Goal: Obtain resource: Download file/media

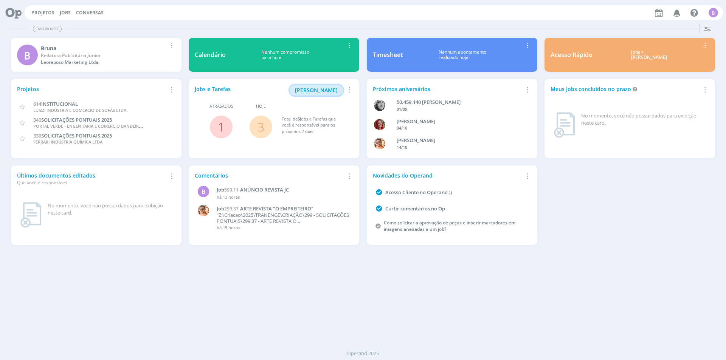
click at [327, 90] on span "[PERSON_NAME]" at bounding box center [316, 90] width 43 height 7
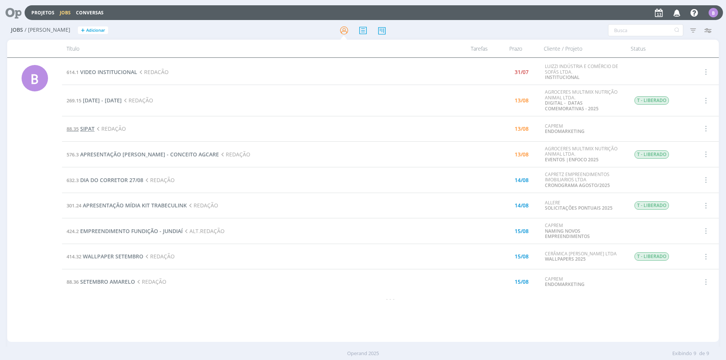
click at [88, 128] on span "SIPAT" at bounding box center [87, 128] width 14 height 7
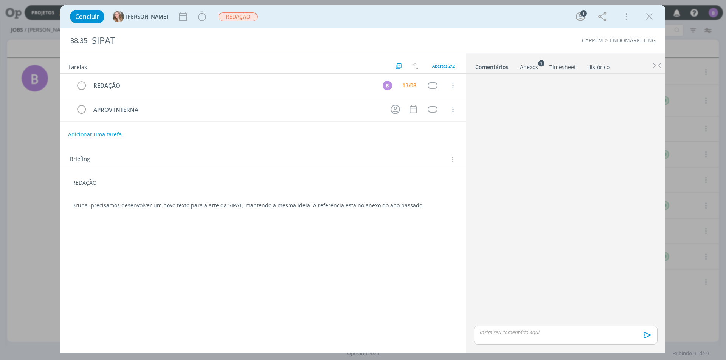
click at [529, 68] on div "Anexos 1" at bounding box center [529, 68] width 18 height 8
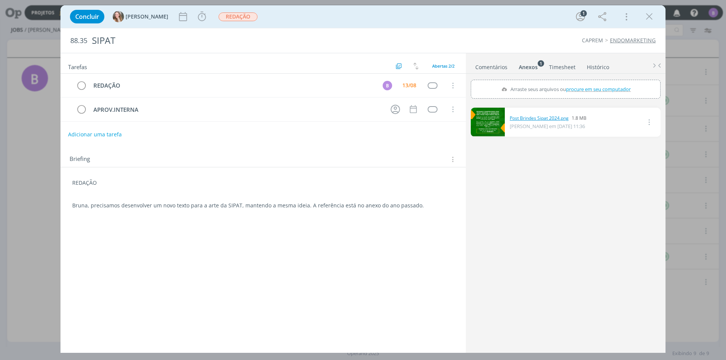
click at [532, 116] on link "Post Brindes Sipat 2024.png" at bounding box center [539, 118] width 59 height 7
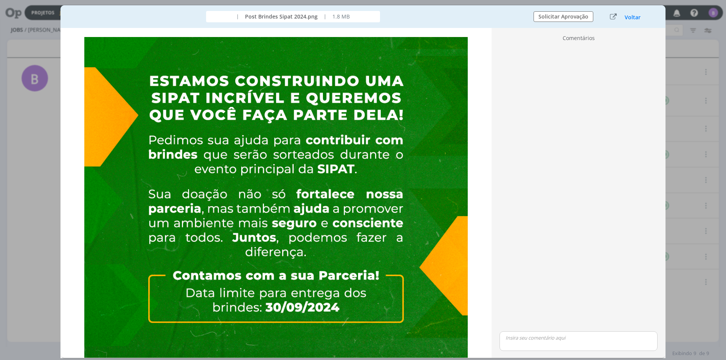
click at [633, 18] on button "Voltar" at bounding box center [632, 17] width 17 height 6
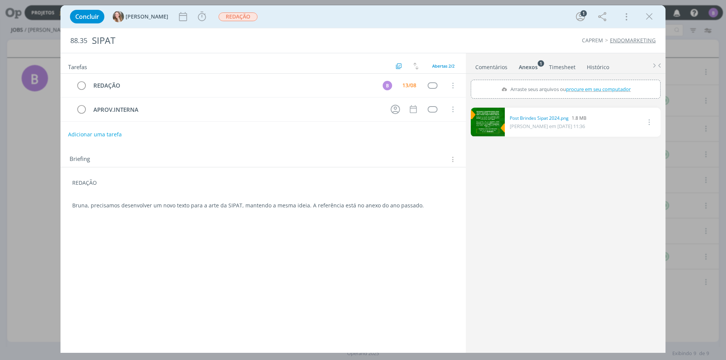
click at [490, 63] on link "Comentários" at bounding box center [491, 65] width 33 height 11
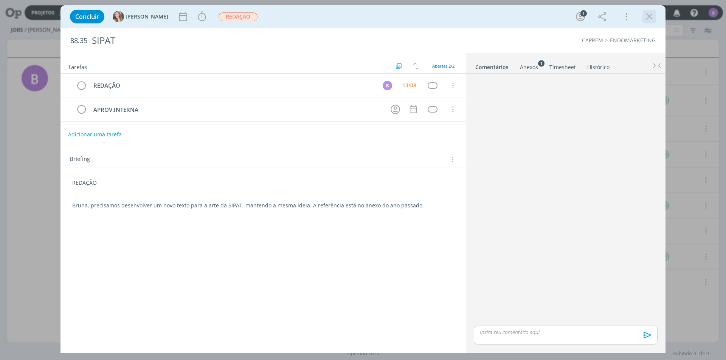
click at [649, 13] on icon "dialog" at bounding box center [649, 16] width 11 height 11
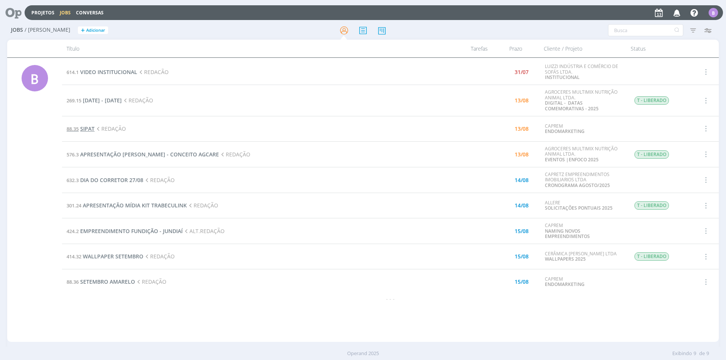
click at [87, 129] on span "SIPAT" at bounding box center [87, 128] width 14 height 7
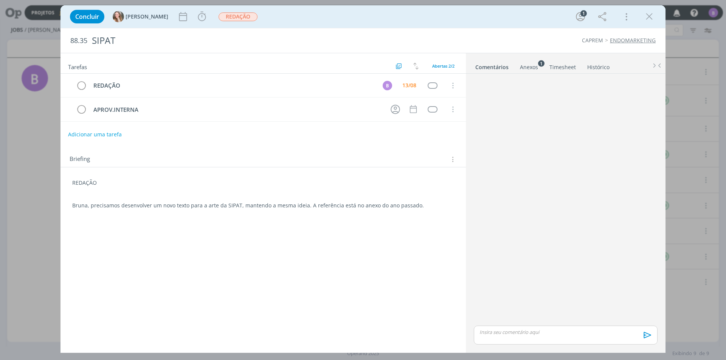
click at [535, 66] on div "Anexos 1" at bounding box center [529, 68] width 18 height 8
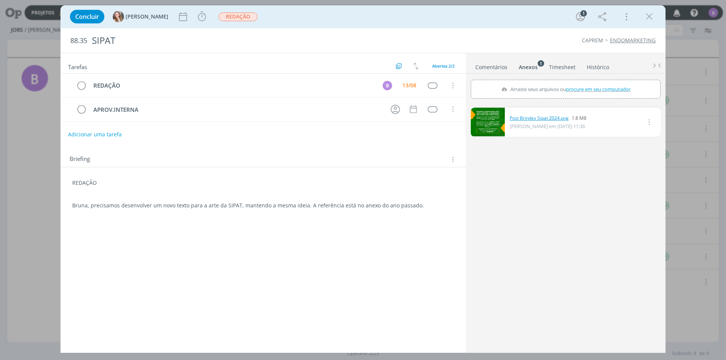
click at [525, 120] on link "Post Brindes Sipat 2024.png" at bounding box center [539, 118] width 59 height 7
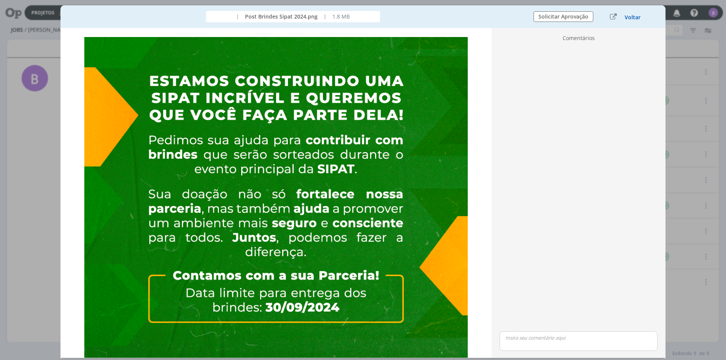
click at [635, 16] on button "Voltar" at bounding box center [632, 17] width 17 height 6
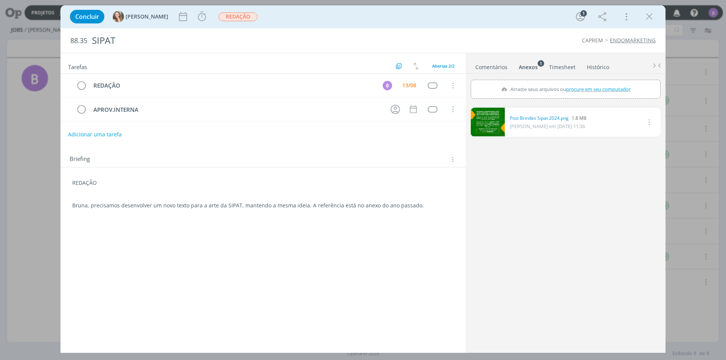
click at [494, 68] on link "Comentários" at bounding box center [491, 65] width 33 height 11
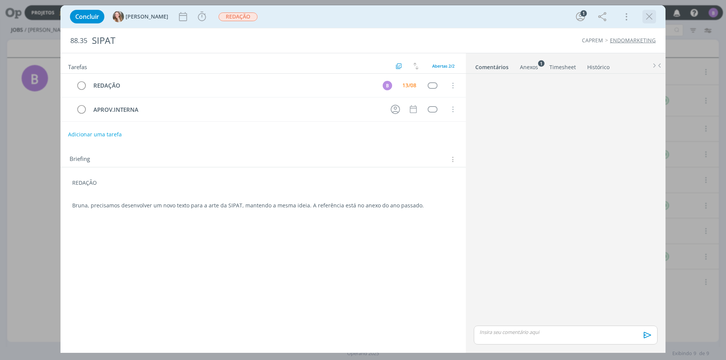
click at [647, 18] on icon "dialog" at bounding box center [649, 16] width 11 height 11
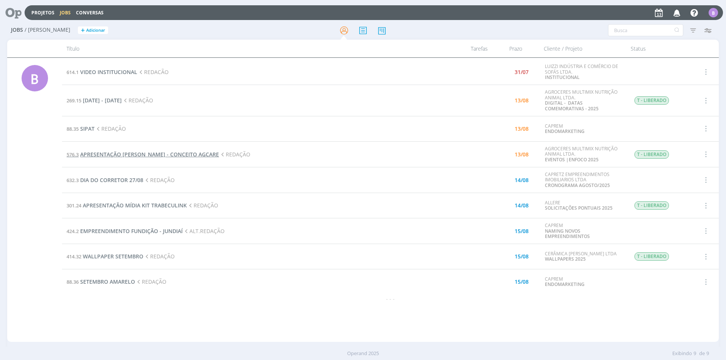
click at [180, 154] on span "APRESENTAÇÃO [PERSON_NAME] - CONCEITO AGCARE" at bounding box center [149, 154] width 139 height 7
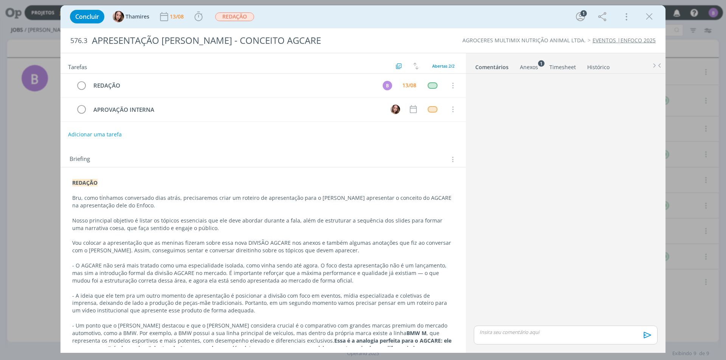
scroll to position [71, 0]
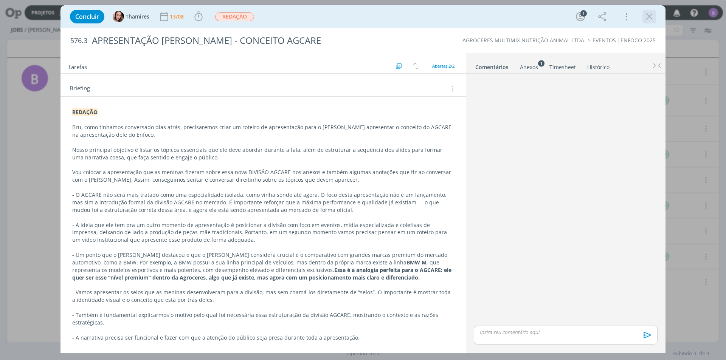
click at [648, 20] on icon "dialog" at bounding box center [649, 16] width 11 height 11
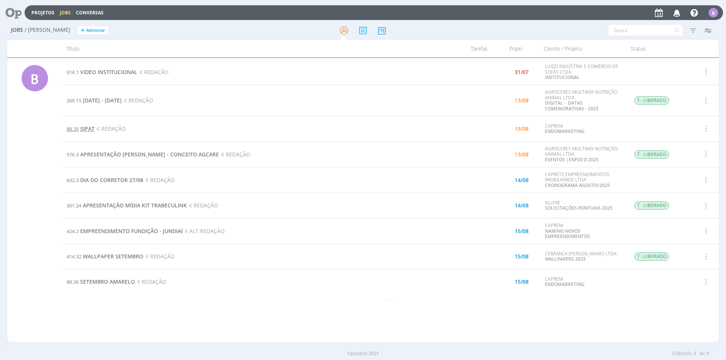
click at [89, 129] on span "SIPAT" at bounding box center [87, 128] width 14 height 7
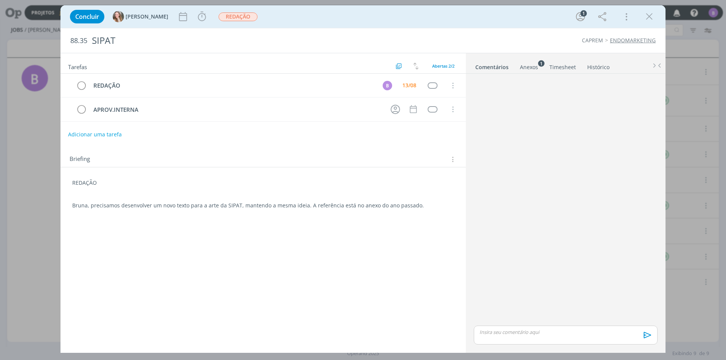
click at [525, 71] on ul "Comentários Anexos 1 Timesheet Histórico" at bounding box center [566, 63] width 200 height 20
click at [524, 68] on div "Anexos 1" at bounding box center [529, 68] width 18 height 8
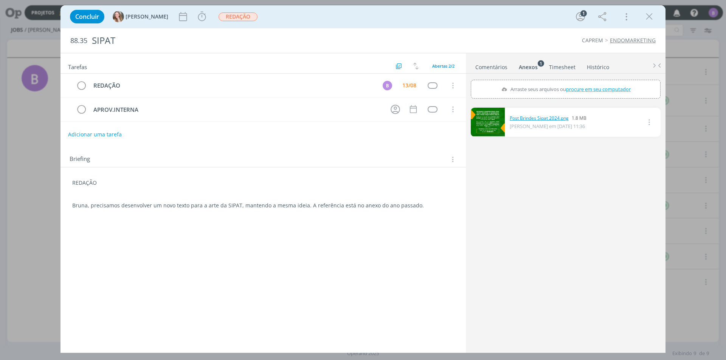
click at [533, 116] on link "Post Brindes Sipat 2024.png" at bounding box center [539, 118] width 59 height 7
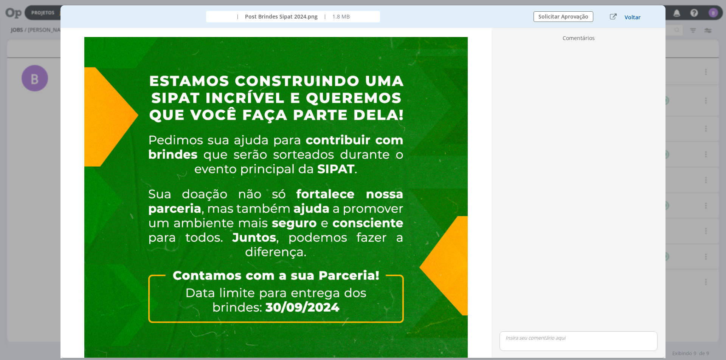
click at [625, 16] on button "Voltar" at bounding box center [632, 17] width 17 height 6
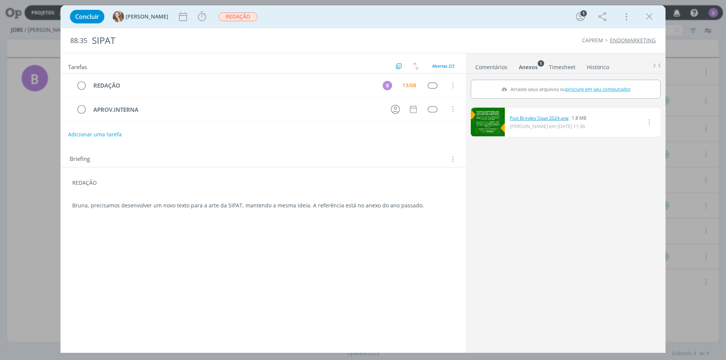
click at [534, 118] on link "Post Brindes Sipat 2024.png" at bounding box center [539, 118] width 59 height 7
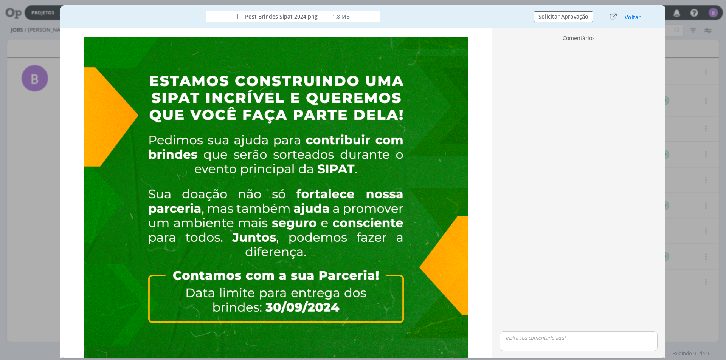
drag, startPoint x: 632, startPoint y: 16, endPoint x: 383, endPoint y: 141, distance: 277.9
click at [632, 16] on button "Voltar" at bounding box center [632, 17] width 17 height 6
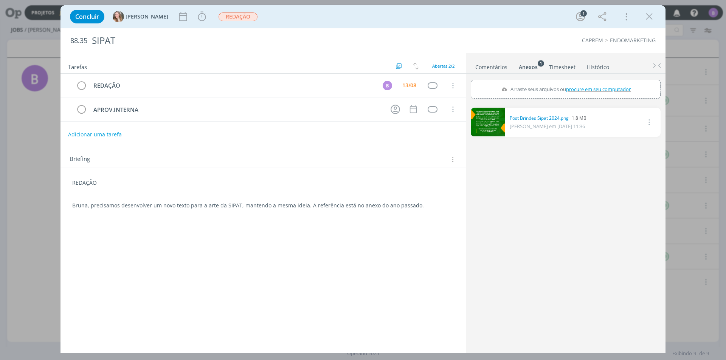
click at [479, 68] on link "Comentários" at bounding box center [491, 65] width 33 height 11
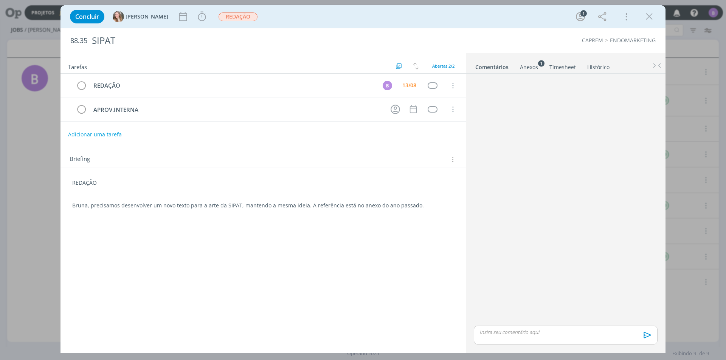
click at [560, 68] on link "Timesheet" at bounding box center [562, 65] width 27 height 11
click at [532, 68] on div "Anexos 1" at bounding box center [528, 68] width 18 height 8
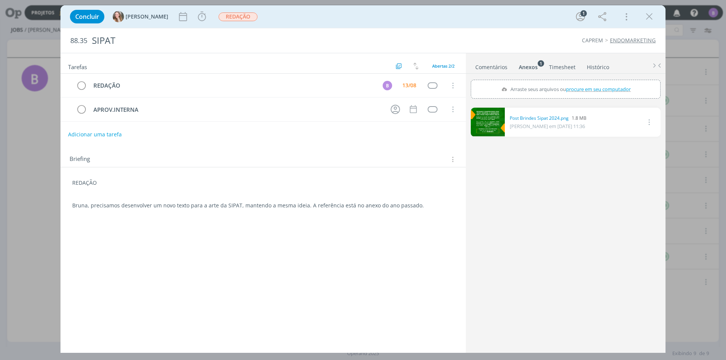
click at [532, 68] on div "Anexos 1" at bounding box center [528, 68] width 19 height 8
click at [536, 119] on link "Post Brindes Sipat 2024.png" at bounding box center [539, 118] width 59 height 7
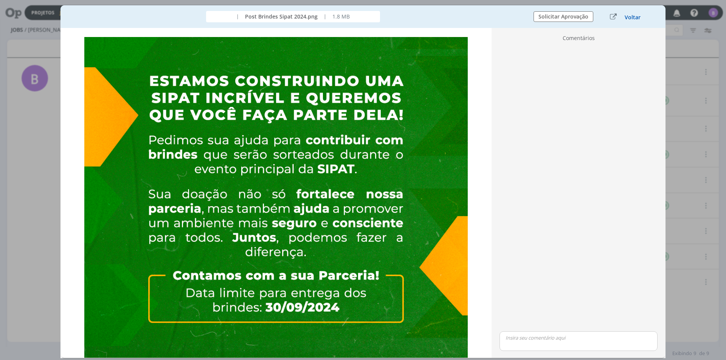
click at [629, 16] on button "Voltar" at bounding box center [632, 17] width 17 height 6
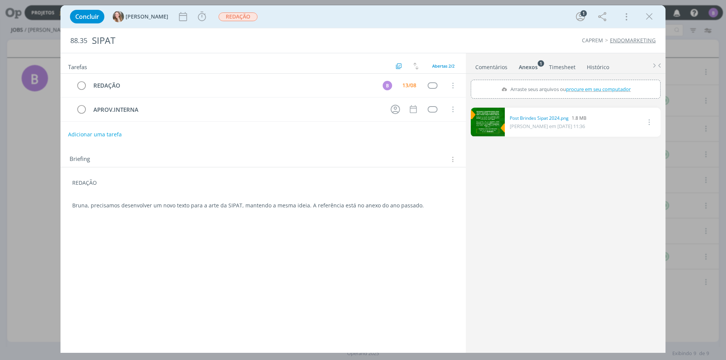
click at [481, 70] on link "Comentários" at bounding box center [491, 65] width 33 height 11
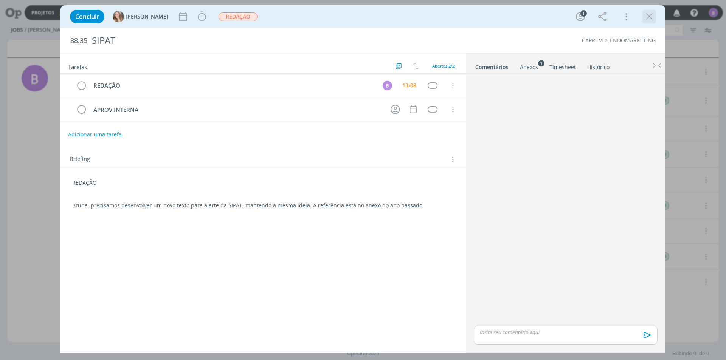
click at [647, 16] on icon "dialog" at bounding box center [649, 16] width 11 height 11
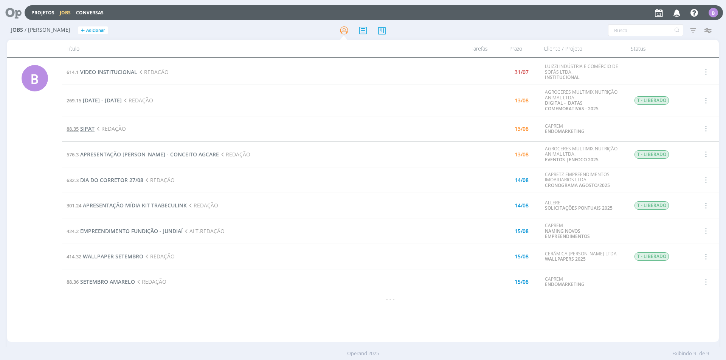
click at [76, 127] on span "88.35" at bounding box center [73, 129] width 12 height 7
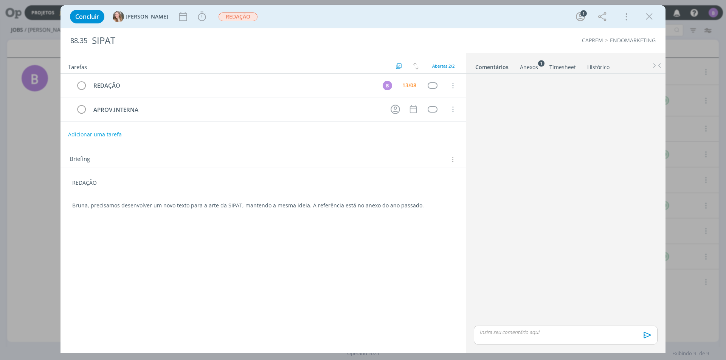
click at [475, 99] on div "dialog" at bounding box center [566, 201] width 190 height 248
click at [531, 62] on link "Anexos 1" at bounding box center [529, 65] width 19 height 11
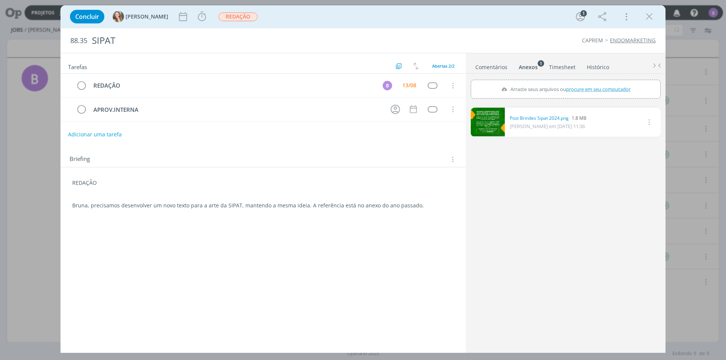
click at [479, 49] on div "88.35 SIPAT CAPREM ENDOMARKETING" at bounding box center [363, 40] width 605 height 25
click at [486, 68] on link "Comentários" at bounding box center [491, 65] width 33 height 11
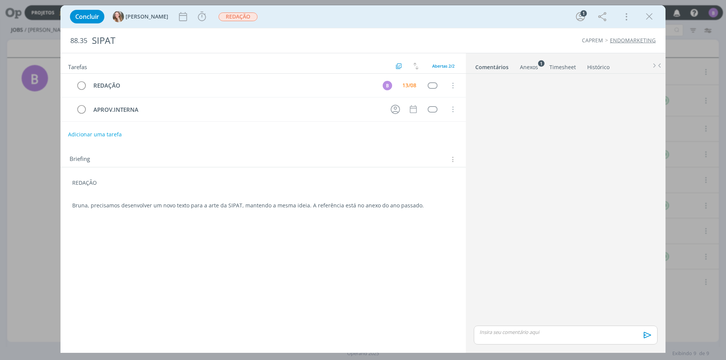
click at [525, 67] on div "Anexos 1" at bounding box center [529, 68] width 18 height 8
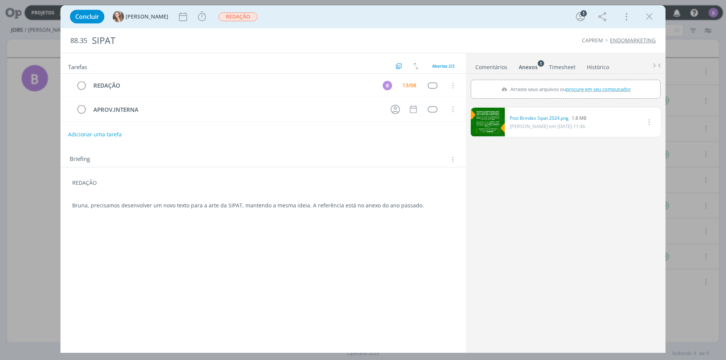
click at [489, 61] on link "Comentários" at bounding box center [491, 65] width 33 height 11
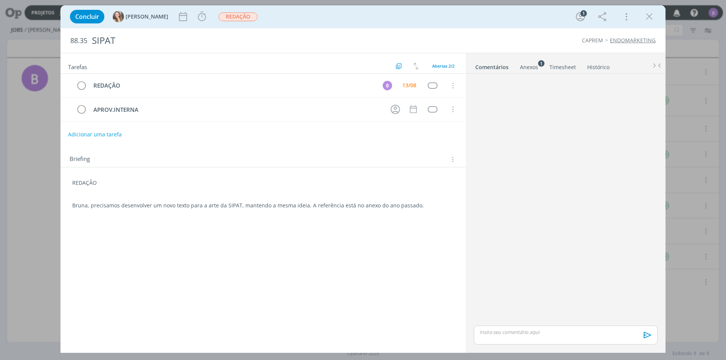
drag, startPoint x: 515, startPoint y: 65, endPoint x: 525, endPoint y: 68, distance: 10.3
click at [515, 65] on li "Comentários" at bounding box center [497, 65] width 45 height 11
click at [525, 68] on div "Anexos 1" at bounding box center [529, 68] width 18 height 8
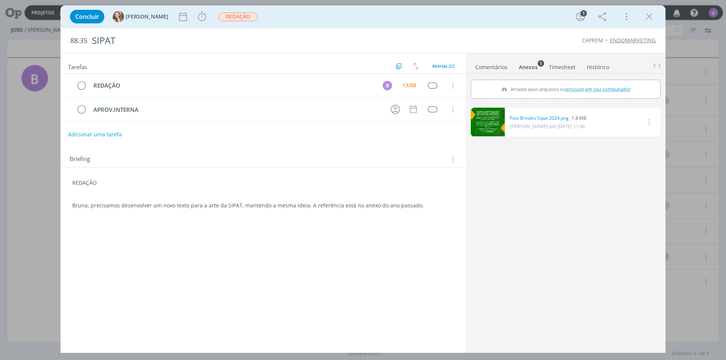
click at [498, 64] on link "Comentários" at bounding box center [491, 65] width 33 height 11
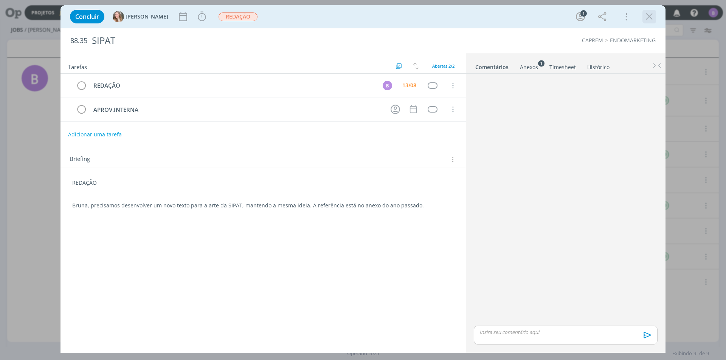
click at [650, 21] on icon "dialog" at bounding box center [649, 16] width 11 height 11
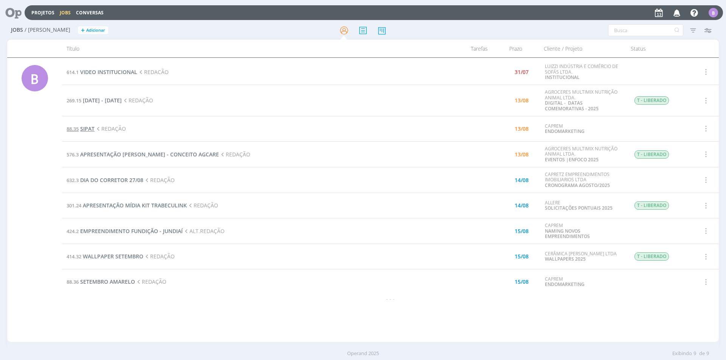
click at [84, 128] on span "SIPAT" at bounding box center [87, 128] width 14 height 7
